Goal: Navigation & Orientation: Find specific page/section

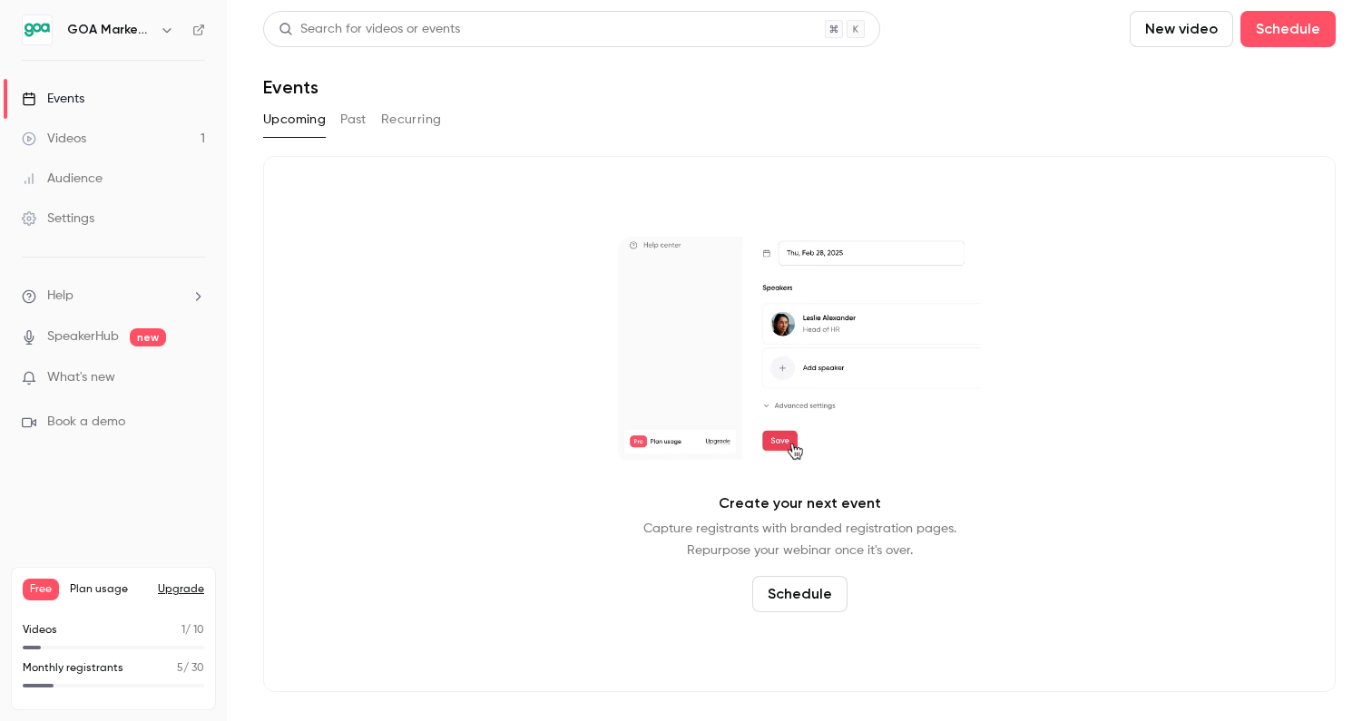
click at [94, 195] on link "Audience" at bounding box center [113, 179] width 227 height 40
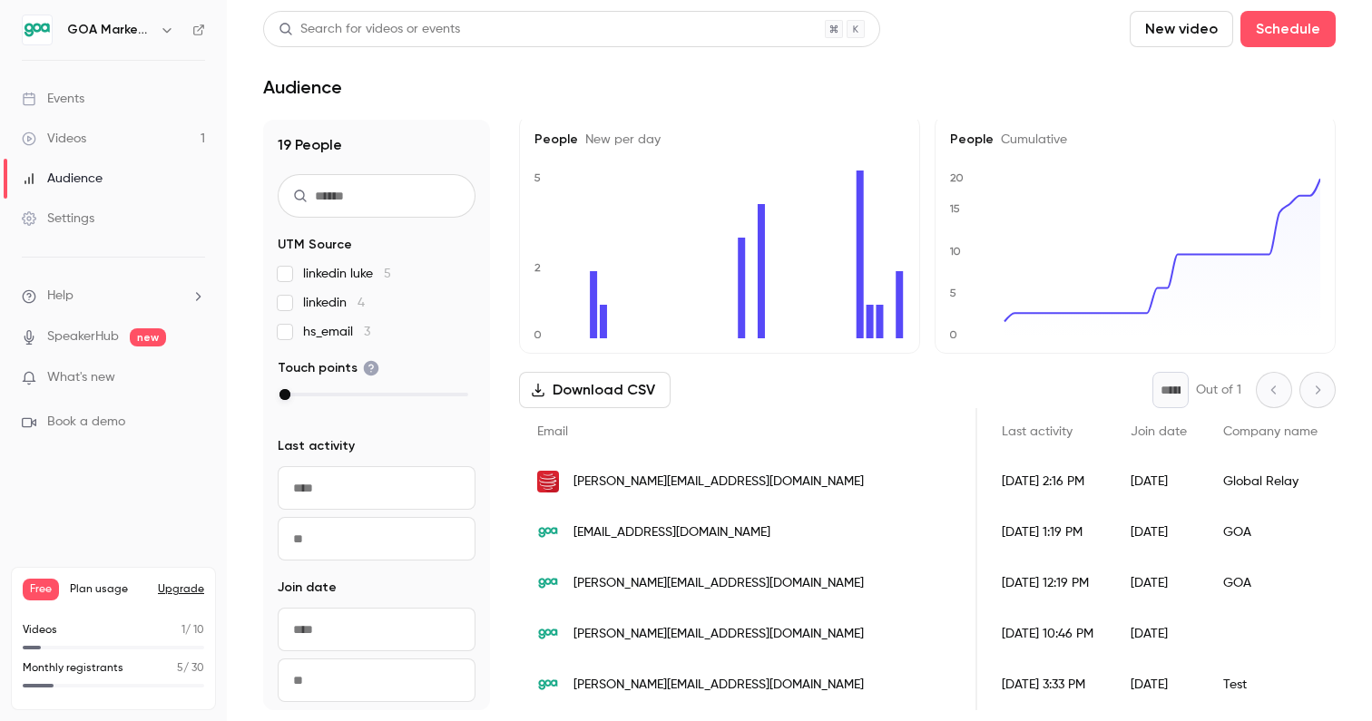
scroll to position [5, 0]
click at [60, 141] on div "Videos" at bounding box center [54, 139] width 64 height 18
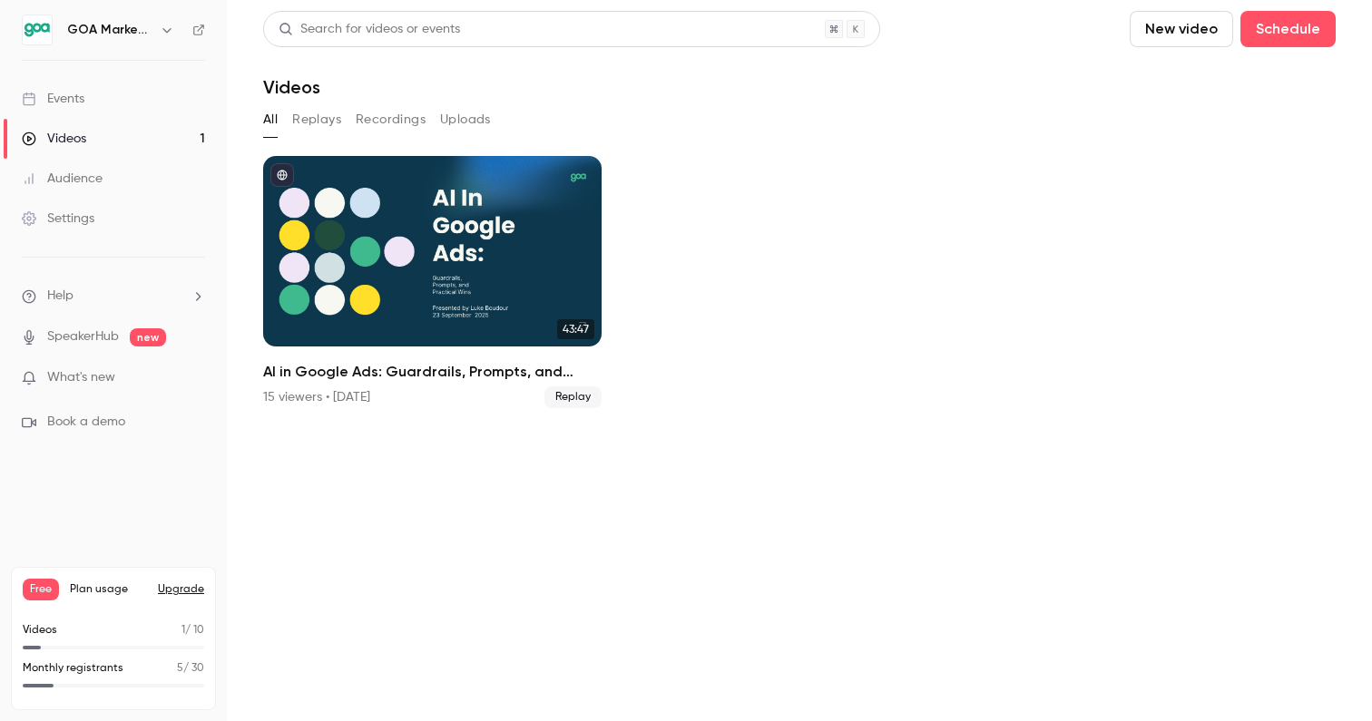
click at [319, 123] on button "Replays" at bounding box center [316, 119] width 49 height 29
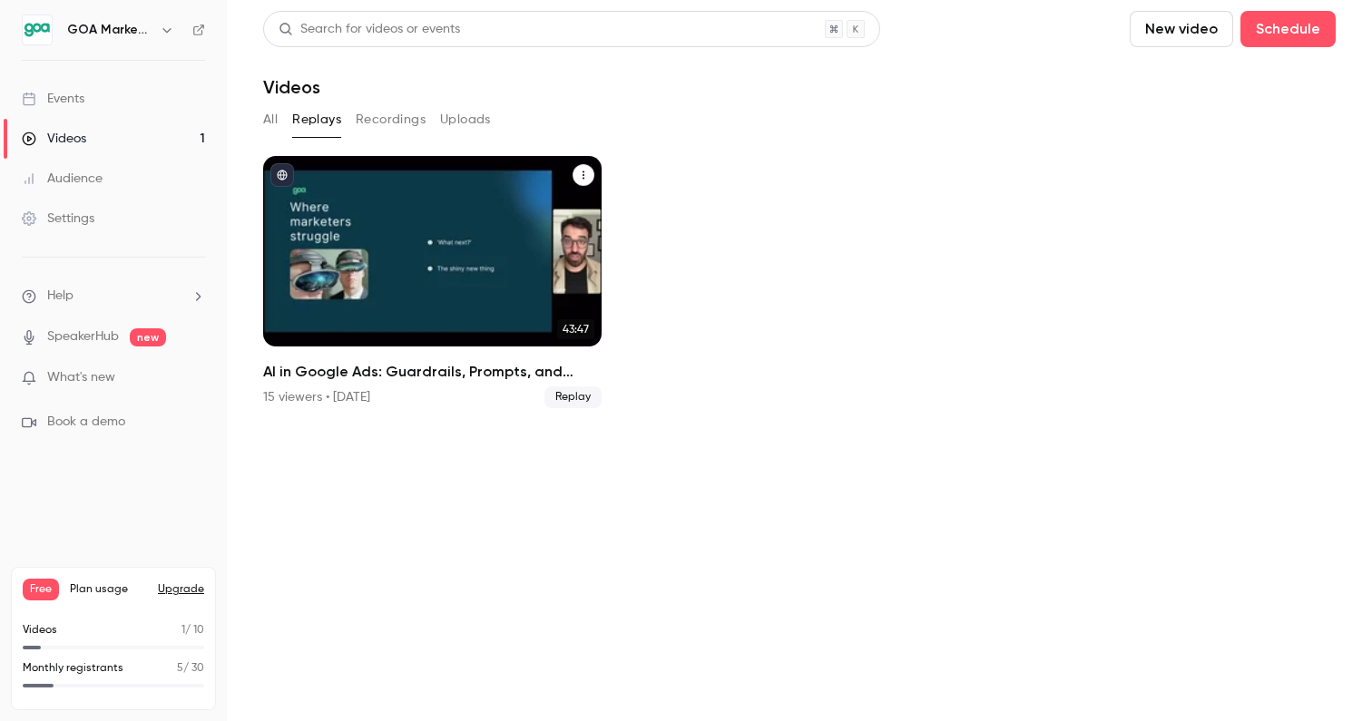
click at [410, 238] on div "AI in Google Ads: Guardrails, Prompts, and Practical Wins" at bounding box center [432, 251] width 338 height 191
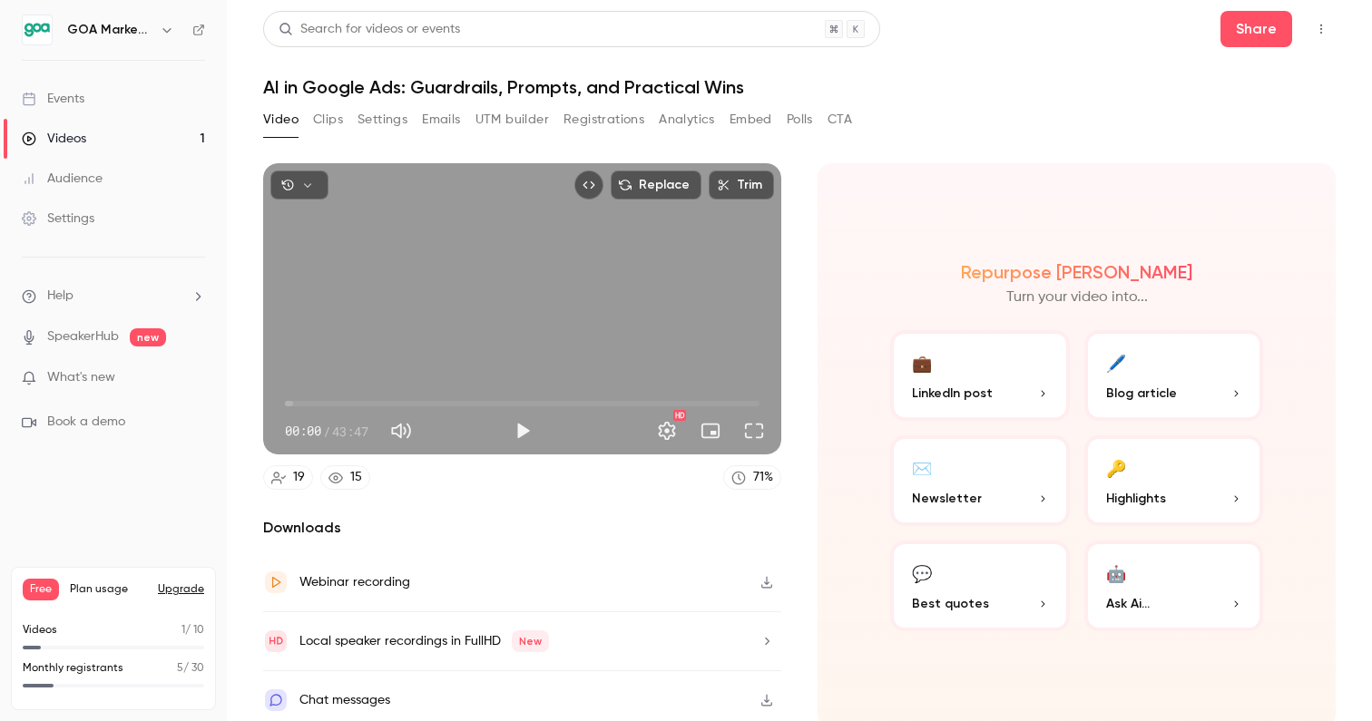
click at [613, 124] on button "Registrations" at bounding box center [604, 119] width 81 height 29
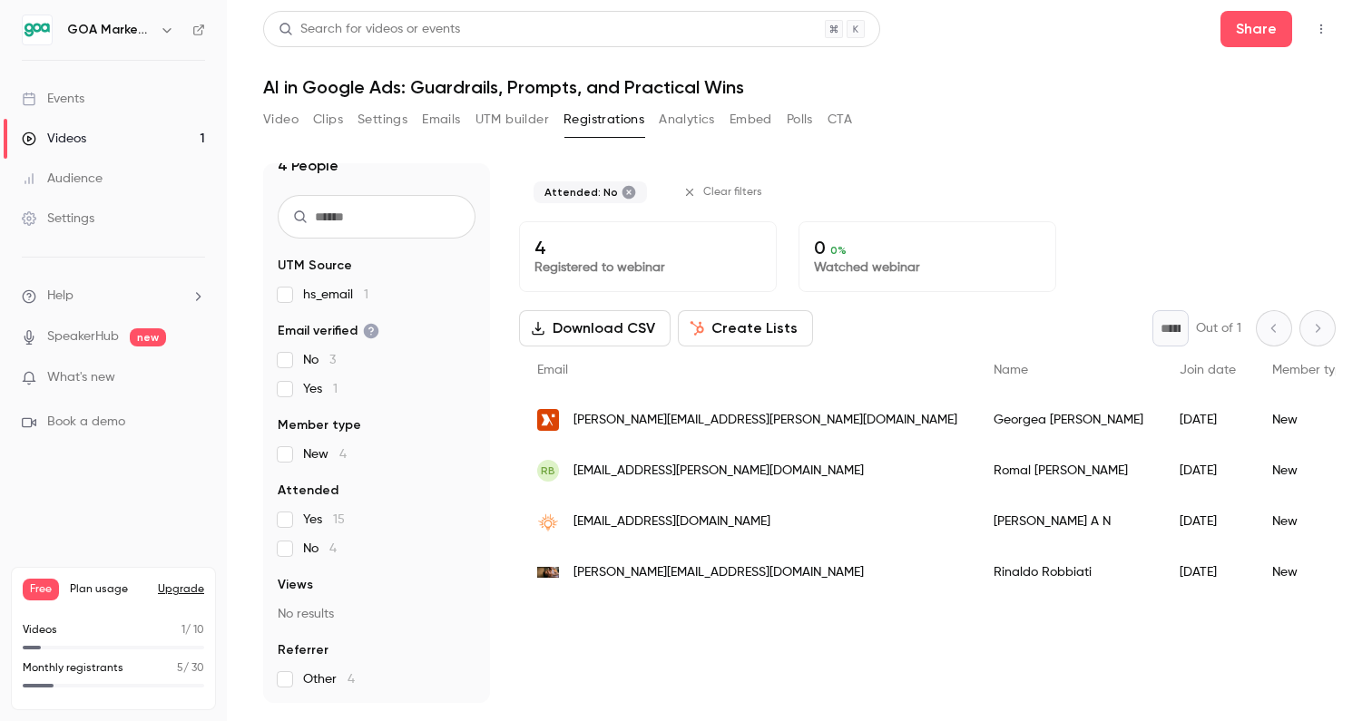
scroll to position [139, 0]
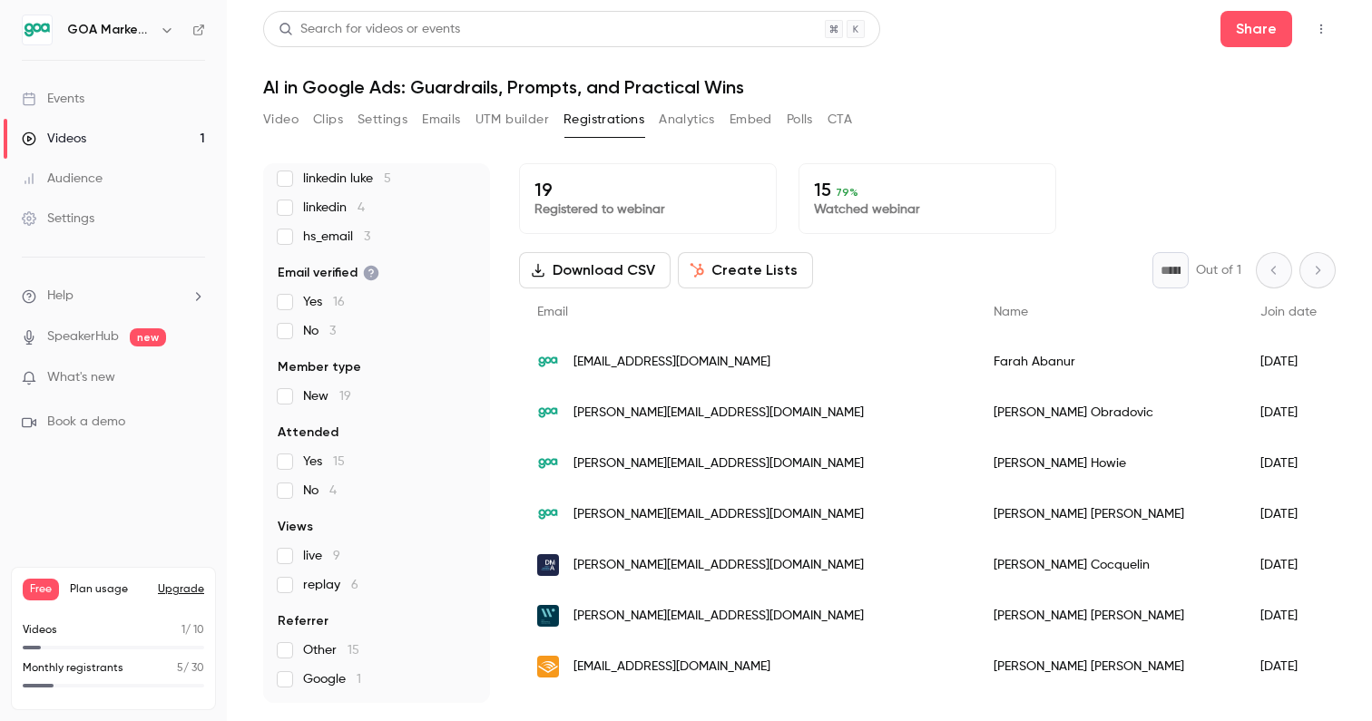
click at [83, 178] on div "Audience" at bounding box center [62, 179] width 81 height 18
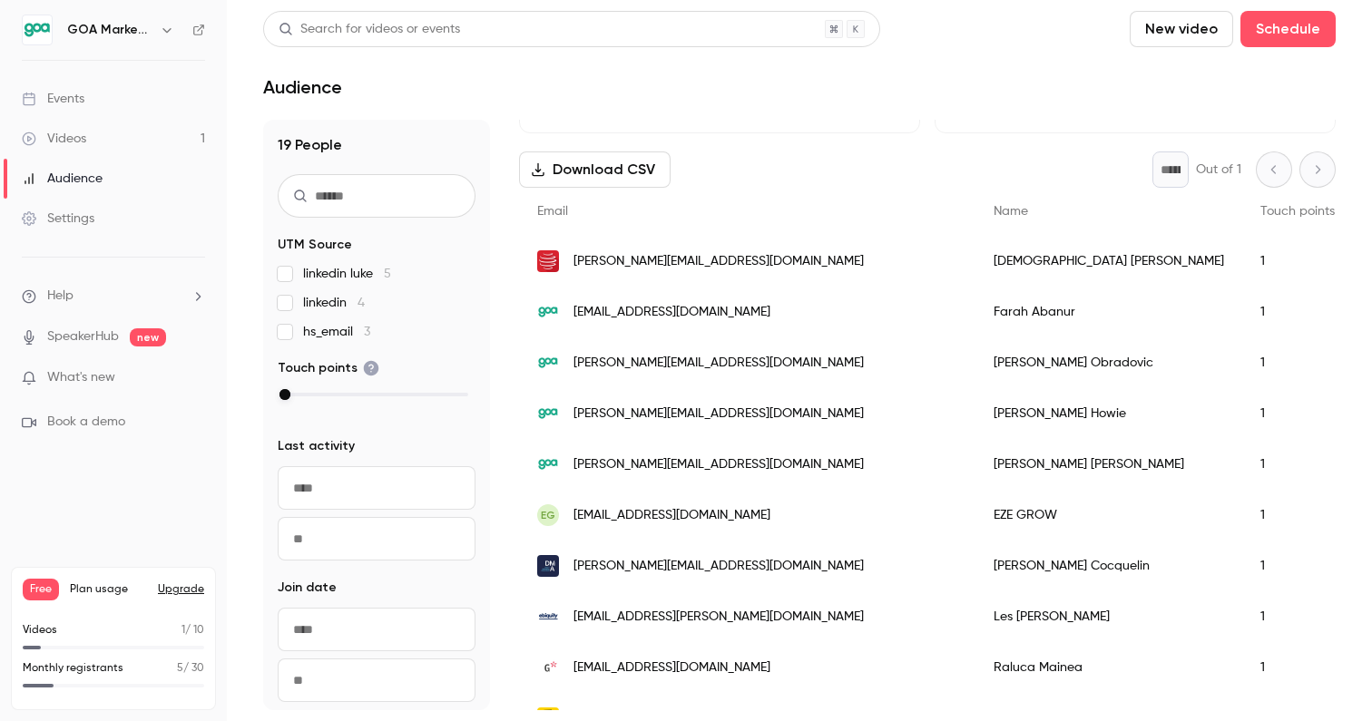
scroll to position [238, 0]
